Goal: Navigation & Orientation: Find specific page/section

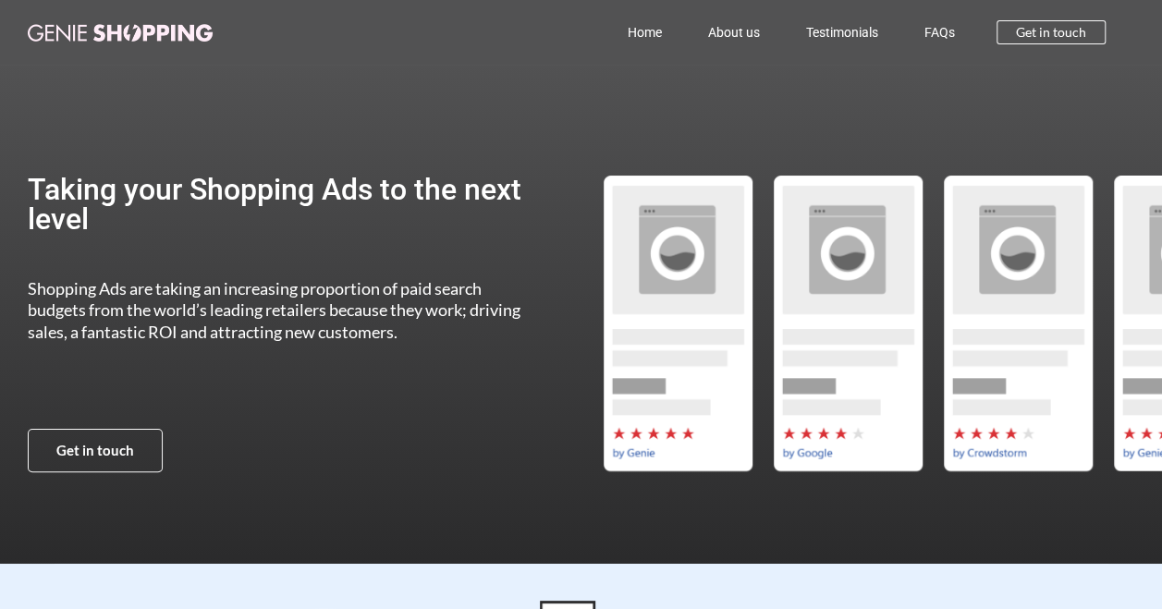
click at [647, 34] on link "Home" at bounding box center [644, 32] width 80 height 43
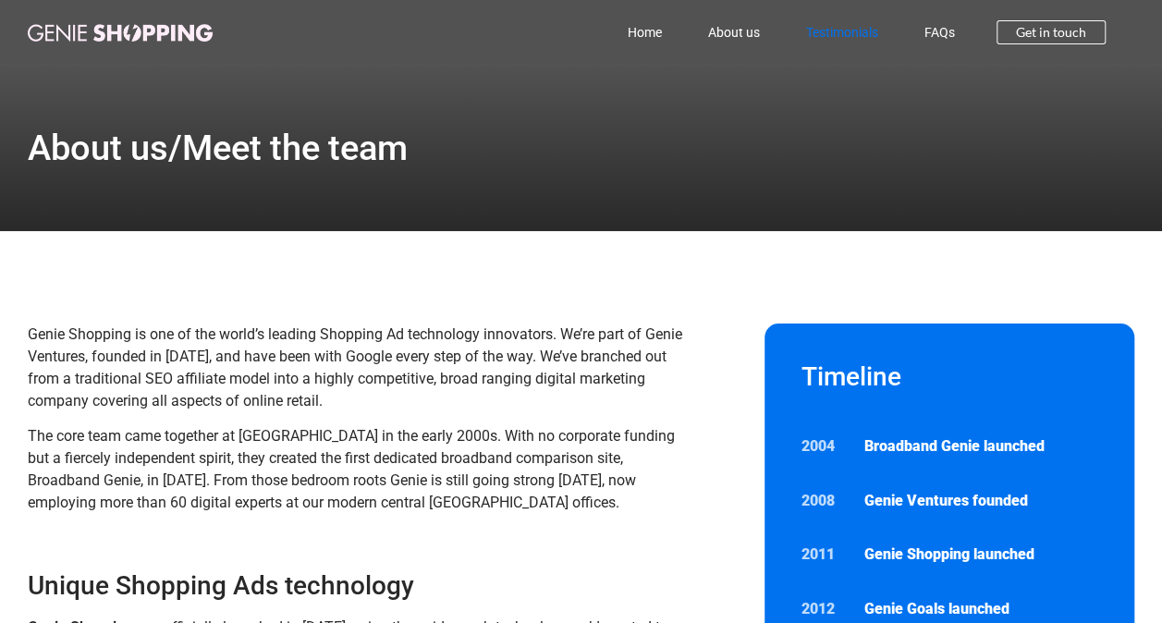
click at [828, 30] on link "Testimonials" at bounding box center [842, 32] width 118 height 43
